Goal: Transaction & Acquisition: Purchase product/service

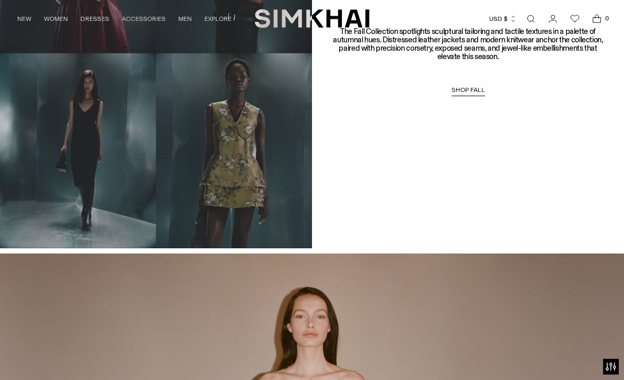
scroll to position [779, 0]
click at [474, 92] on span "SHOP FALL" at bounding box center [467, 89] width 33 height 7
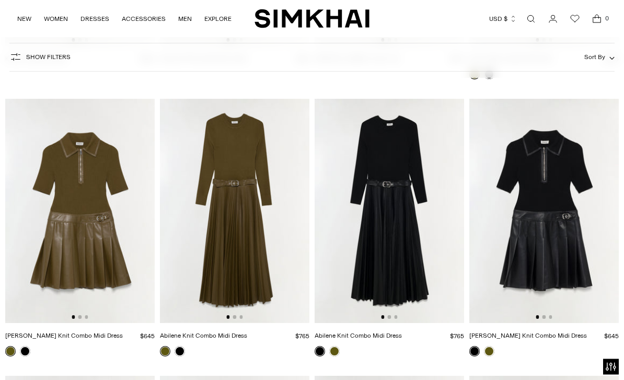
scroll to position [10281, 0]
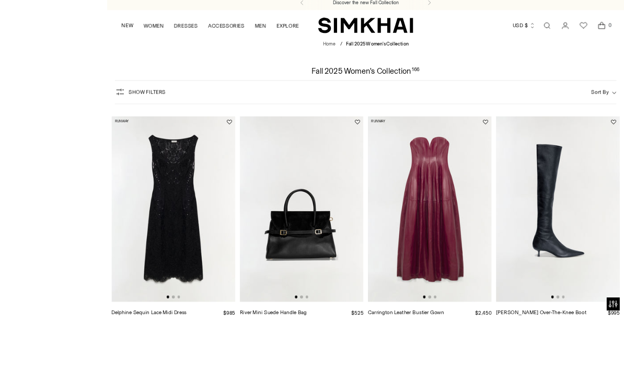
scroll to position [37, 0]
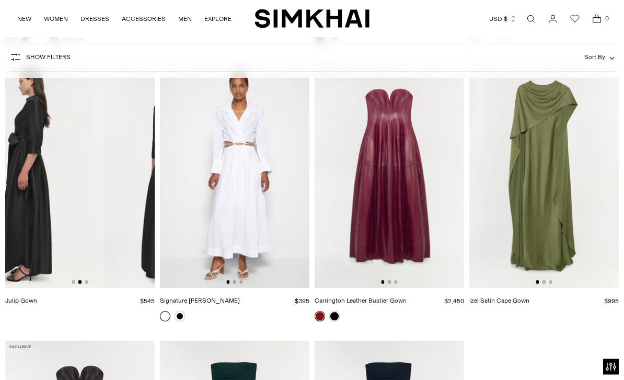
scroll to position [2016, 0]
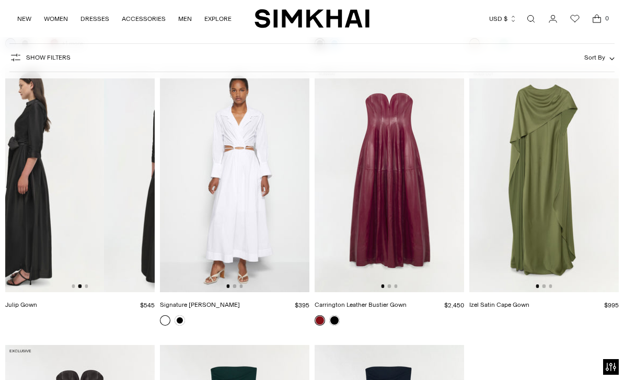
click at [75, 194] on img at bounding box center [29, 180] width 149 height 224
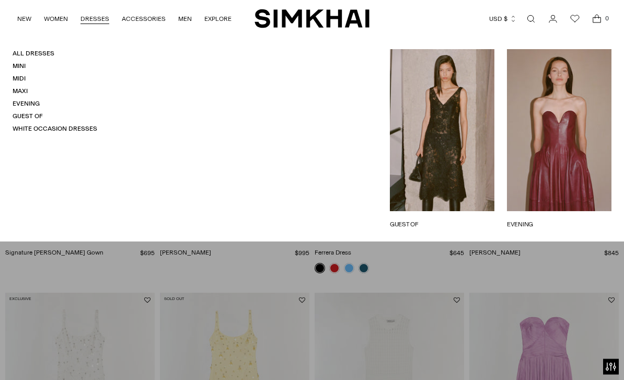
scroll to position [684, 0]
click at [23, 69] on link "Mini" at bounding box center [19, 65] width 13 height 7
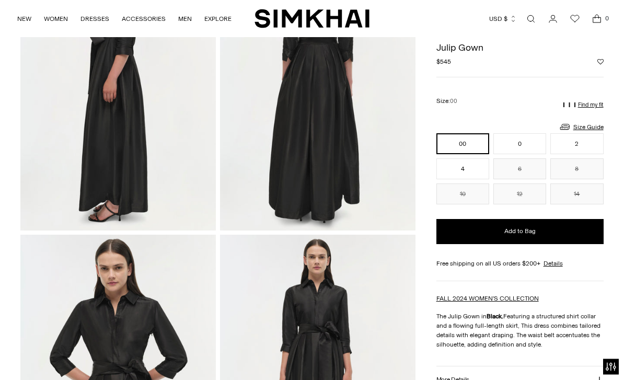
scroll to position [127, 0]
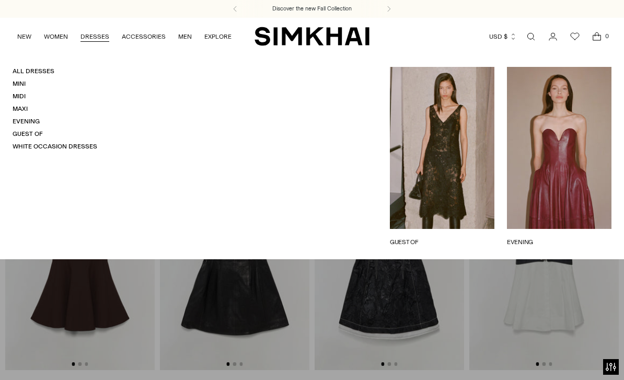
click at [24, 92] on link "Midi" at bounding box center [19, 95] width 13 height 7
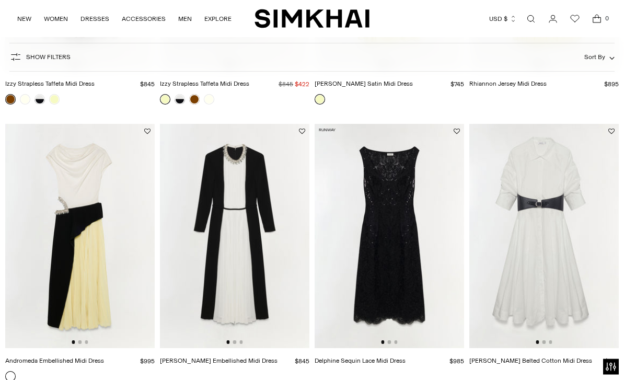
scroll to position [1210, 0]
